Goal: Transaction & Acquisition: Subscribe to service/newsletter

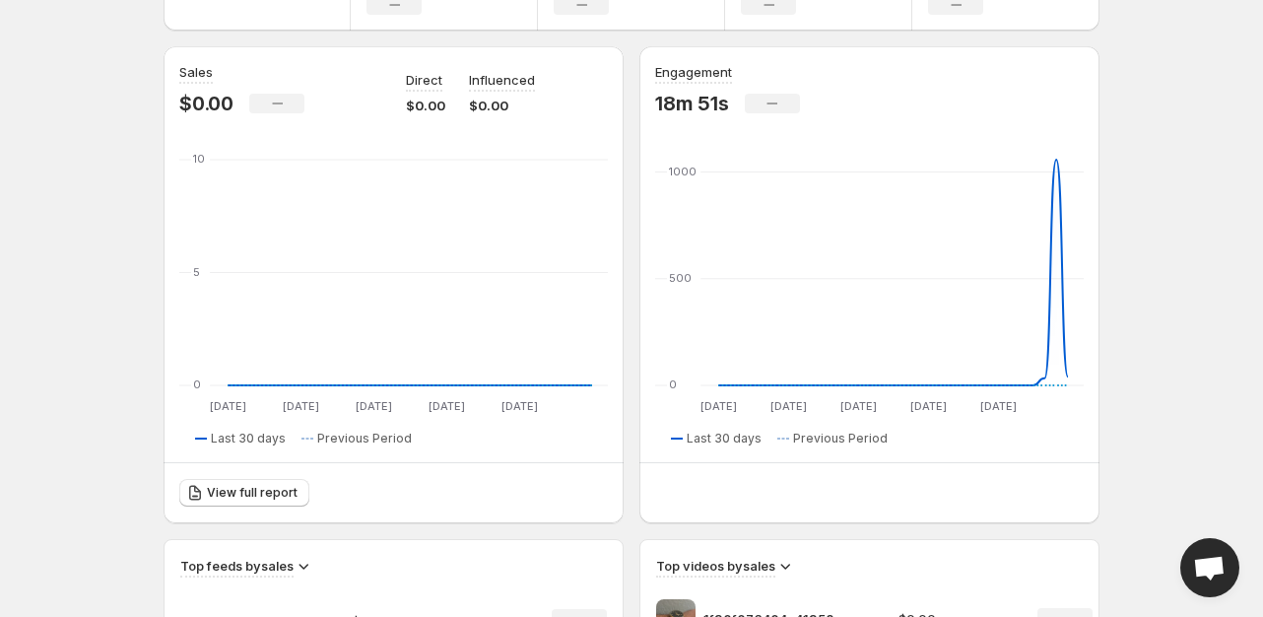
scroll to position [158, 0]
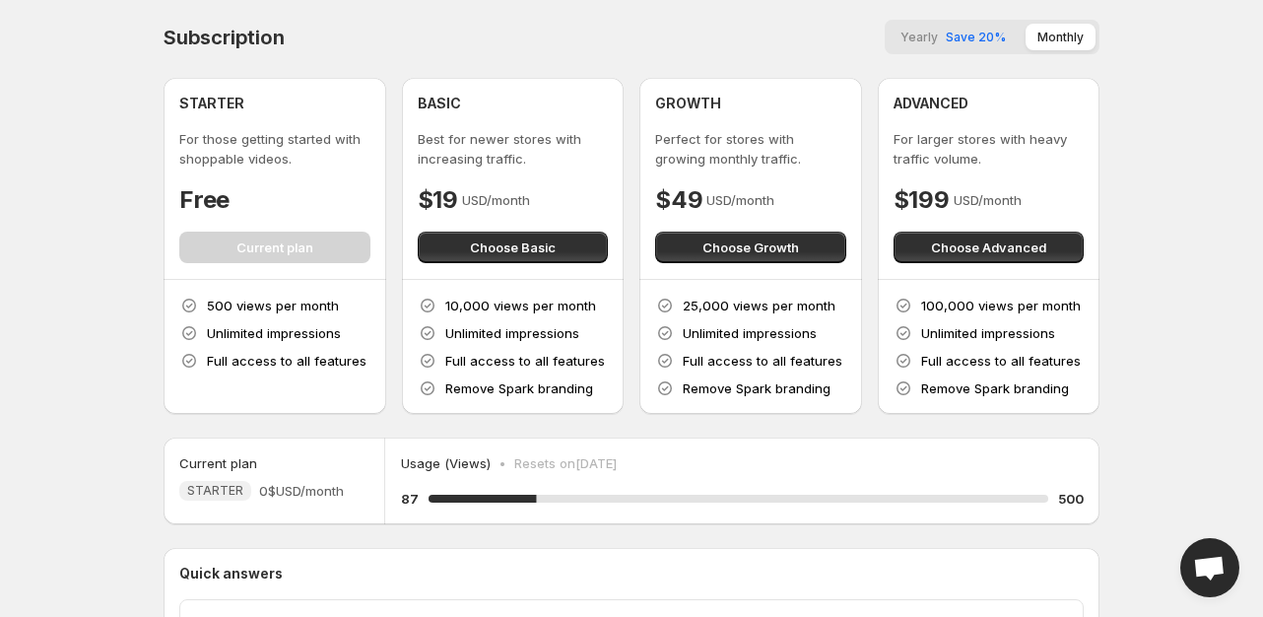
click at [930, 36] on span "Yearly" at bounding box center [919, 37] width 37 height 15
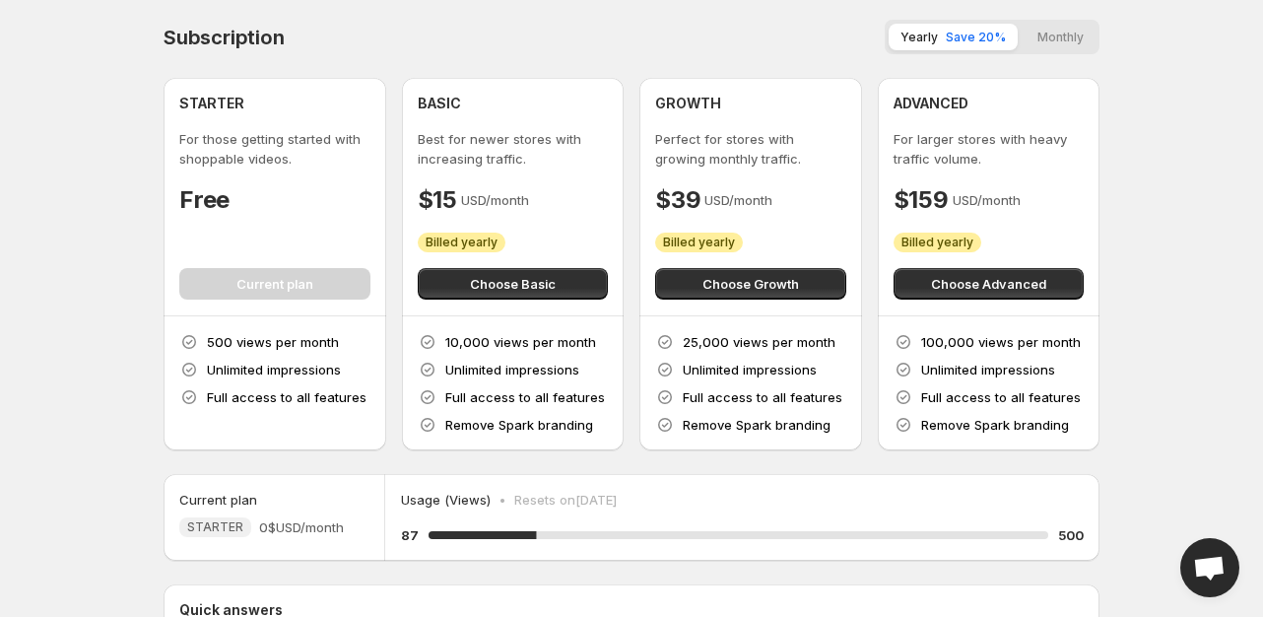
click at [1063, 39] on button "Monthly" at bounding box center [1061, 37] width 70 height 27
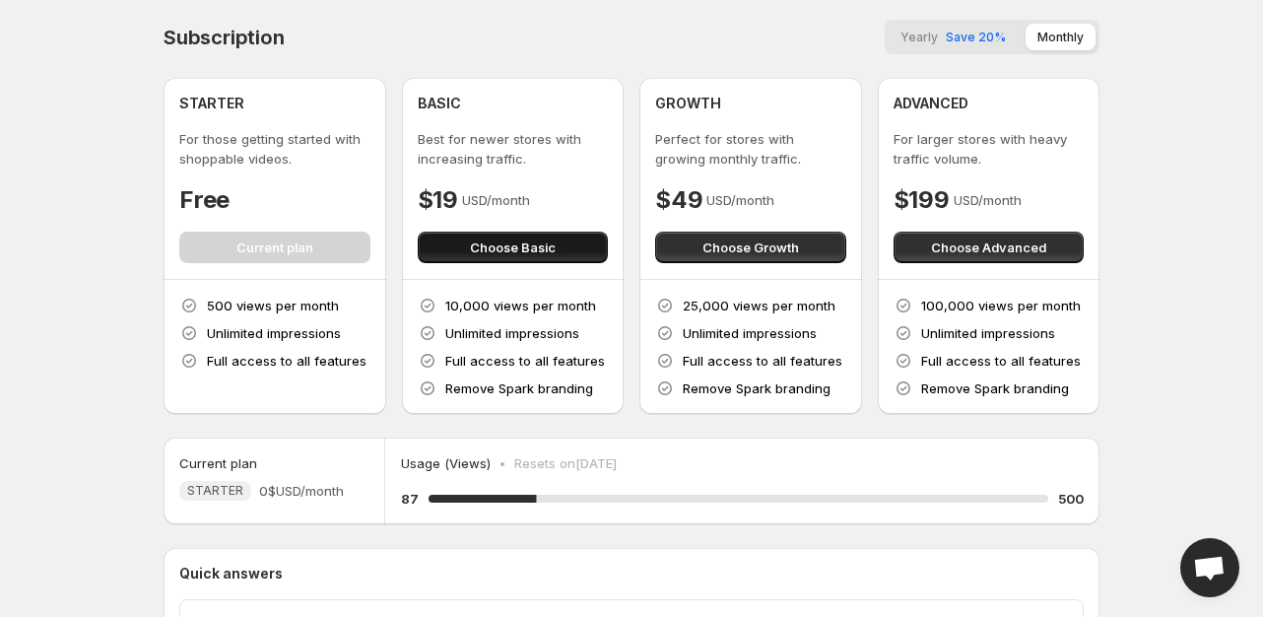
click at [520, 254] on span "Choose Basic" at bounding box center [513, 248] width 86 height 20
